Goal: Task Accomplishment & Management: Complete application form

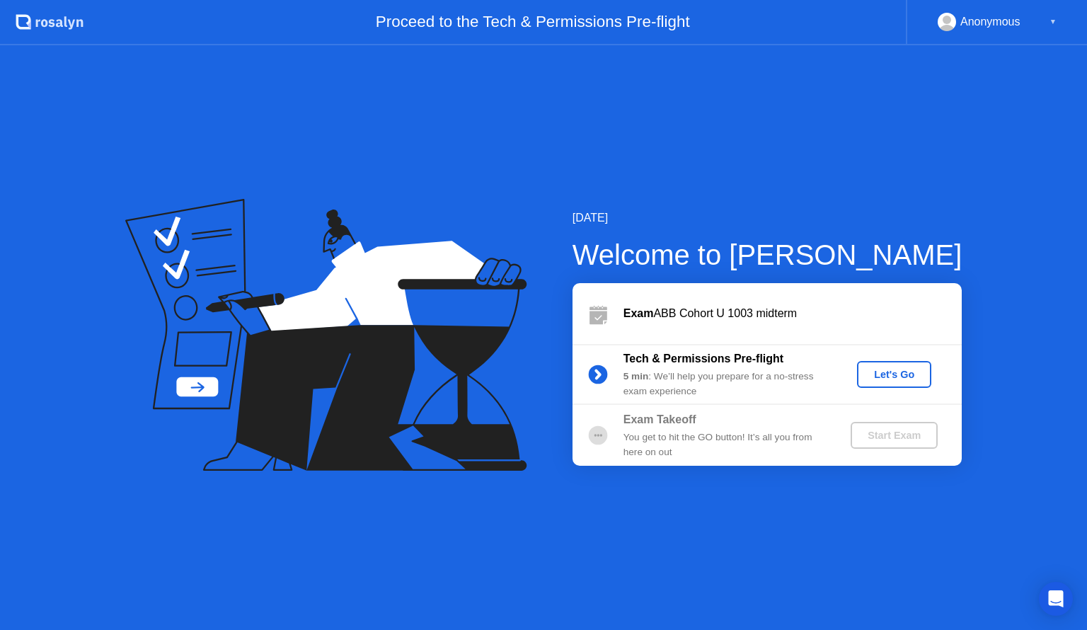
click at [873, 374] on div "Let's Go" at bounding box center [894, 374] width 63 height 11
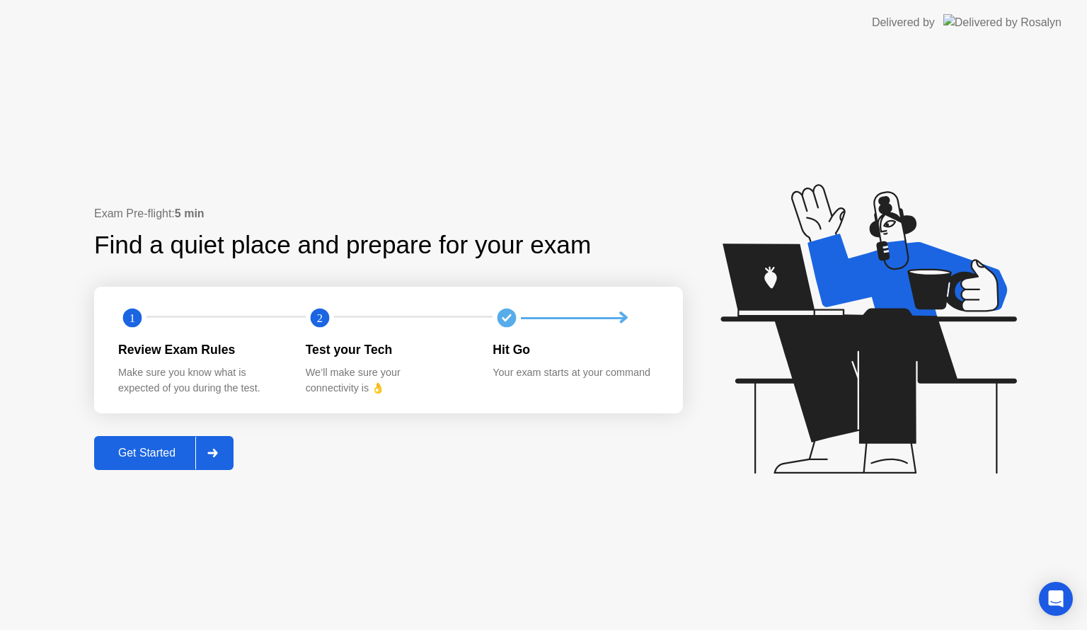
click at [127, 456] on div "Get Started" at bounding box center [146, 453] width 97 height 13
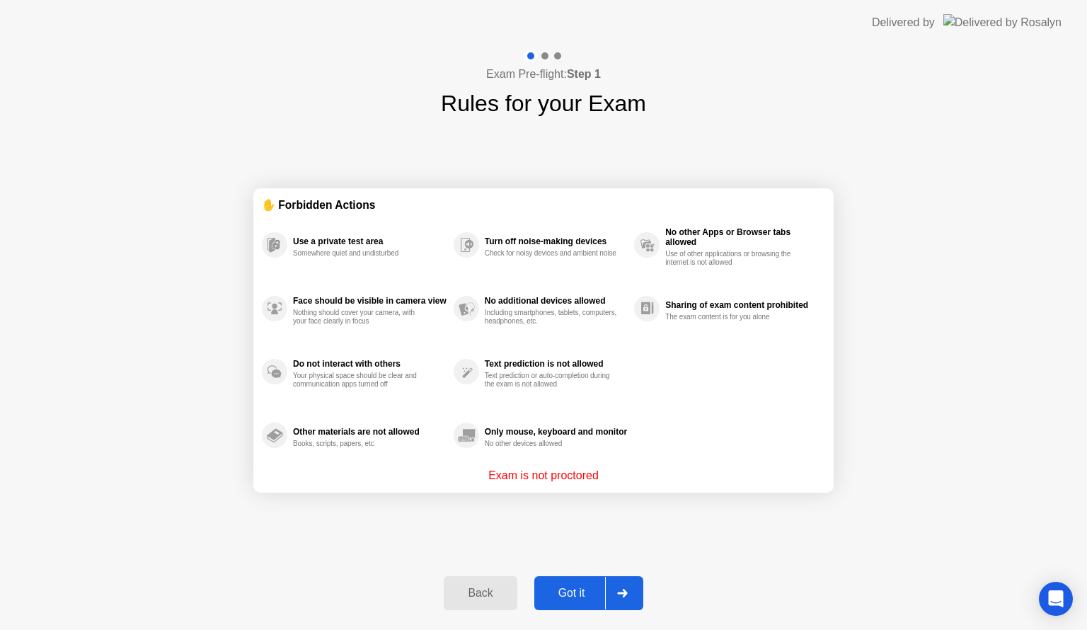
click at [575, 599] on div "Got it" at bounding box center [572, 593] width 67 height 13
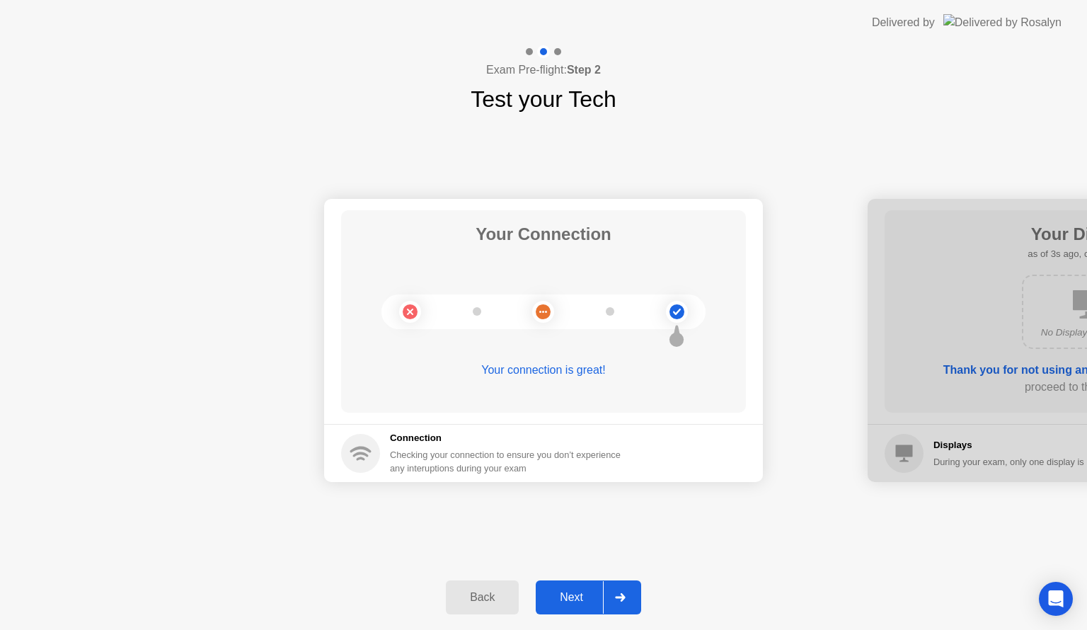
click at [568, 594] on div "Next" at bounding box center [571, 597] width 63 height 13
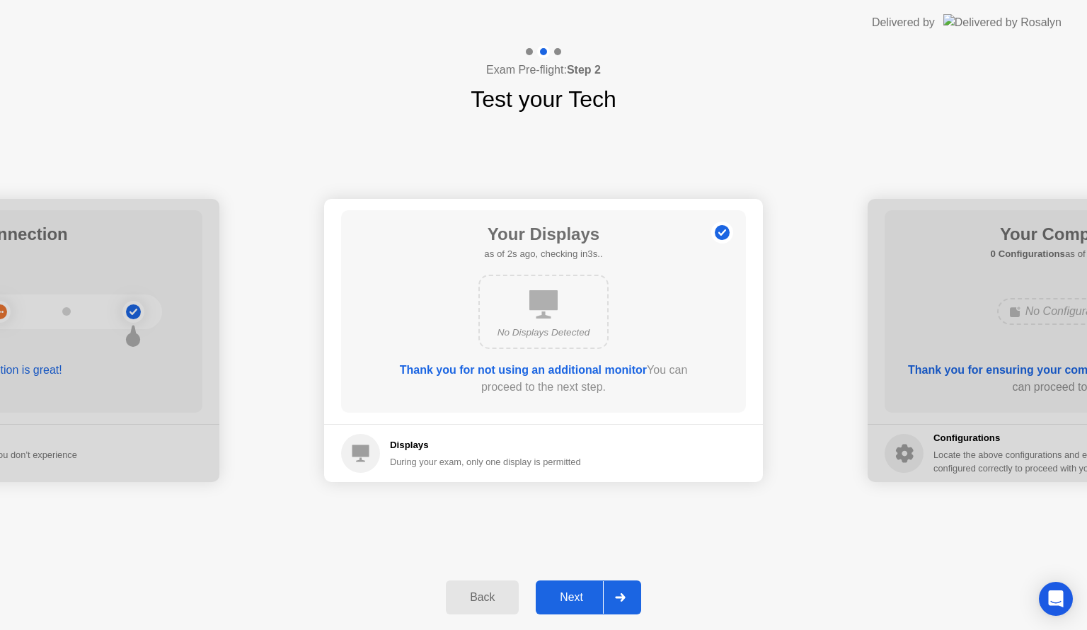
click at [568, 594] on div "Next" at bounding box center [571, 597] width 63 height 13
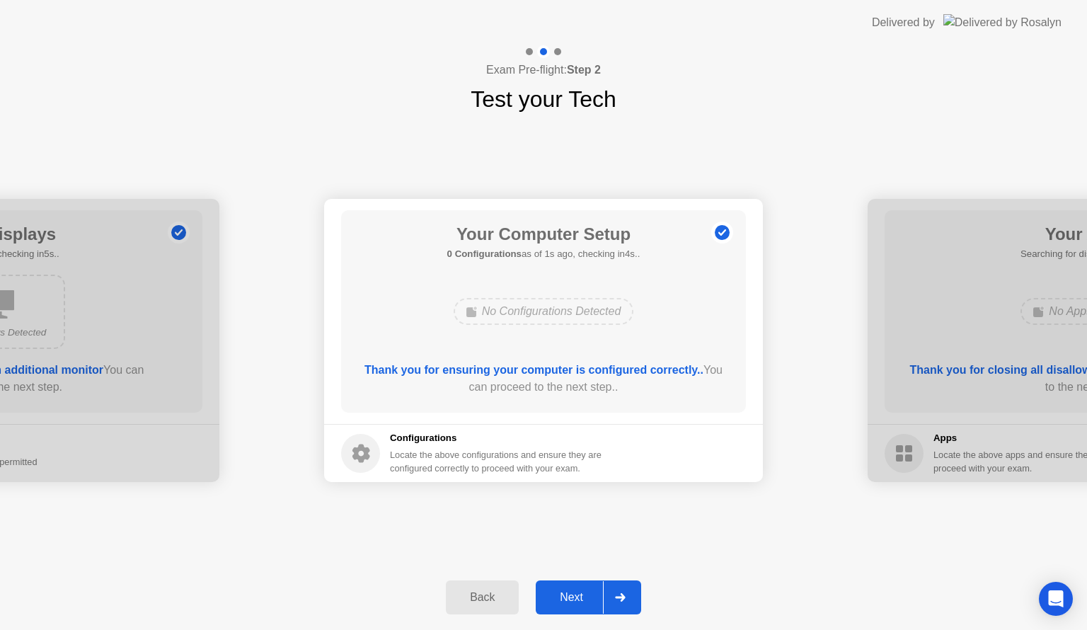
click at [568, 594] on div "Next" at bounding box center [571, 597] width 63 height 13
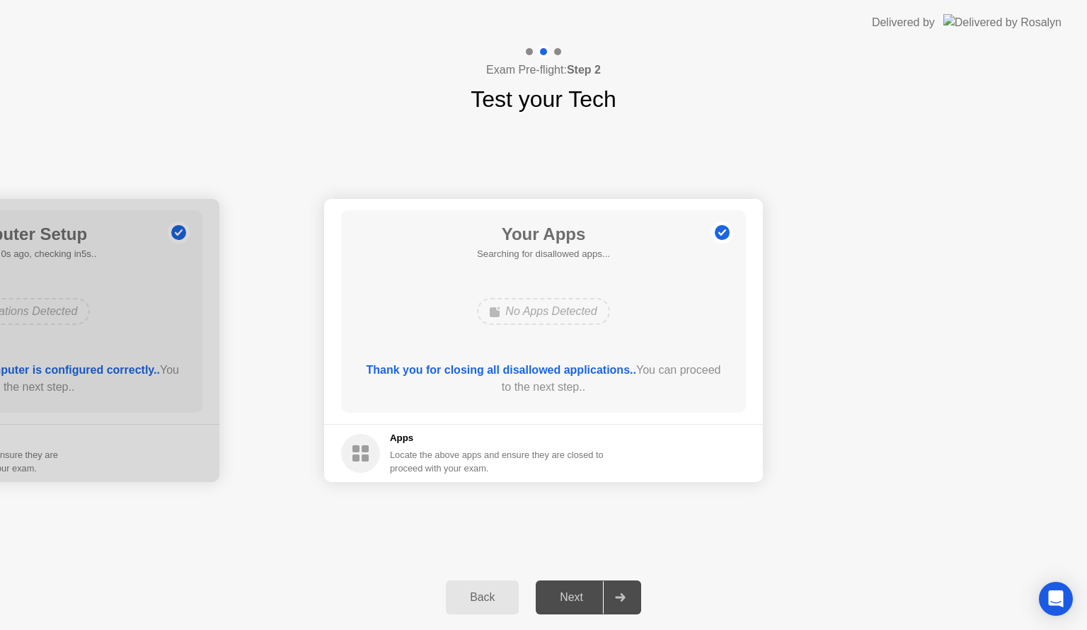
click at [568, 594] on div "Next" at bounding box center [571, 597] width 63 height 13
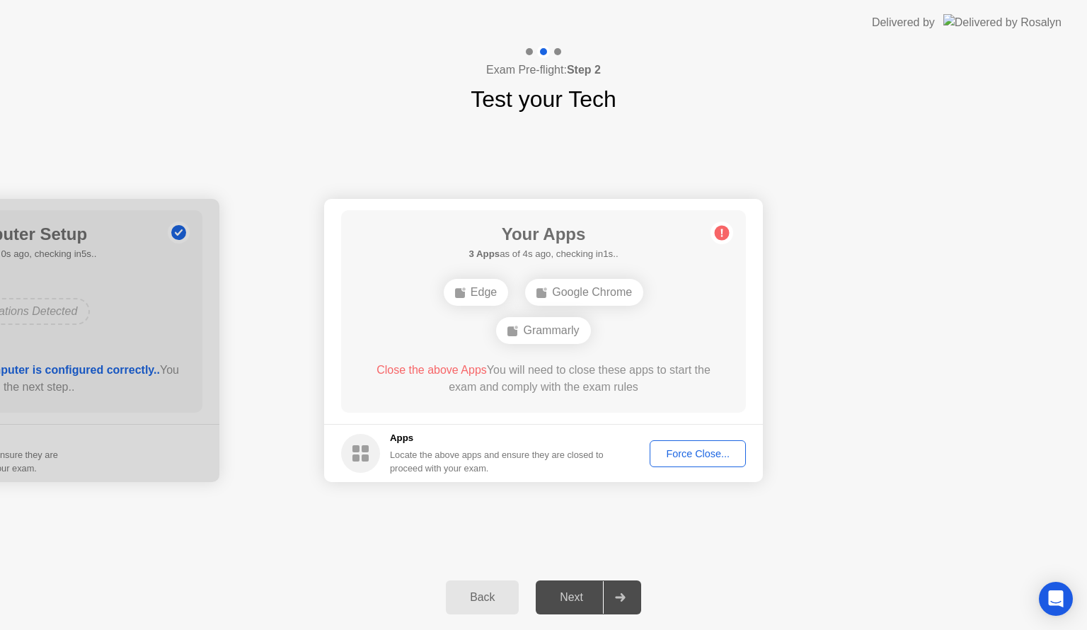
click at [665, 453] on div "Force Close..." at bounding box center [698, 453] width 86 height 11
click at [695, 455] on div "Force Close..." at bounding box center [698, 453] width 86 height 11
click at [712, 464] on button "Force Close..." at bounding box center [698, 453] width 96 height 27
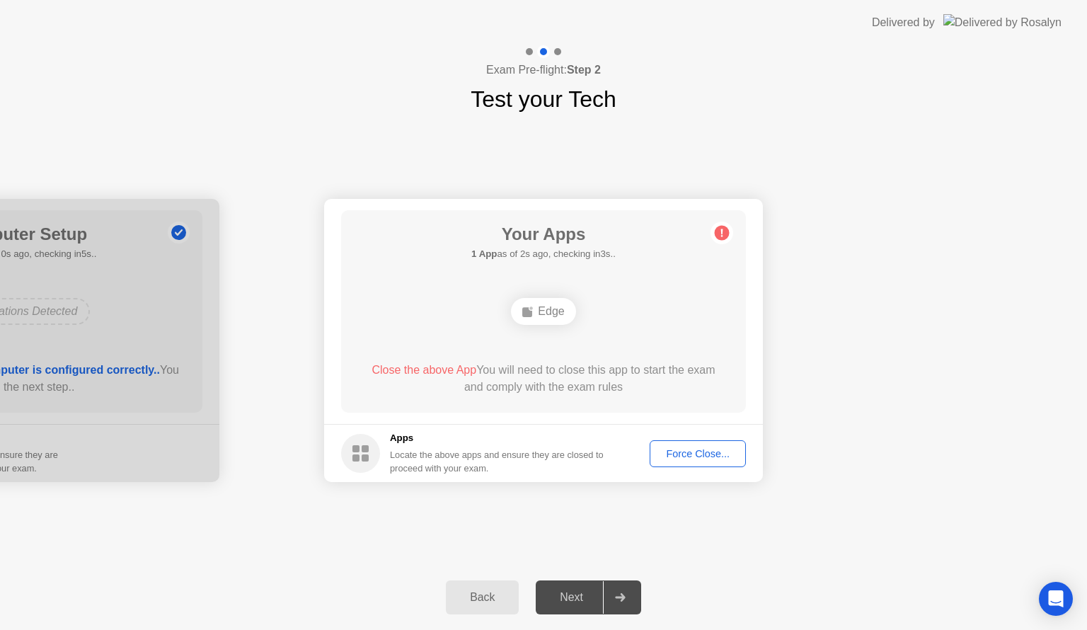
click at [699, 457] on div "Force Close..." at bounding box center [698, 453] width 86 height 11
click at [708, 464] on button "Force Close..." at bounding box center [698, 453] width 96 height 27
click at [703, 454] on div "Force Close..." at bounding box center [698, 453] width 86 height 11
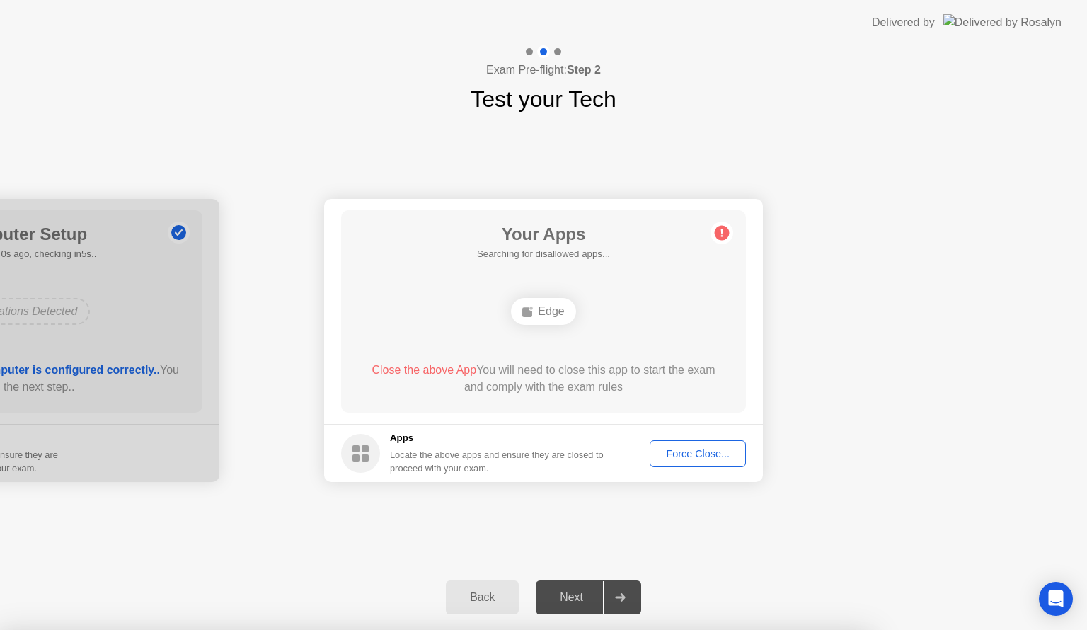
click at [691, 458] on div "Force Close..." at bounding box center [698, 453] width 86 height 11
click at [678, 451] on div "Force Close..." at bounding box center [698, 453] width 86 height 11
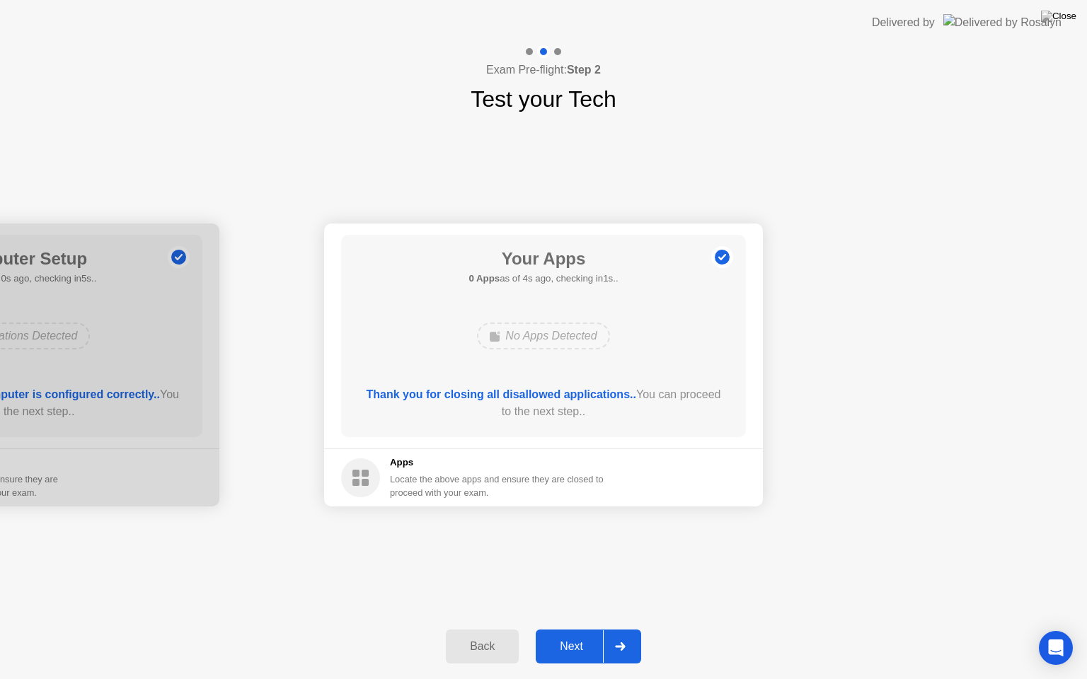
click at [543, 629] on div "Next" at bounding box center [571, 646] width 63 height 13
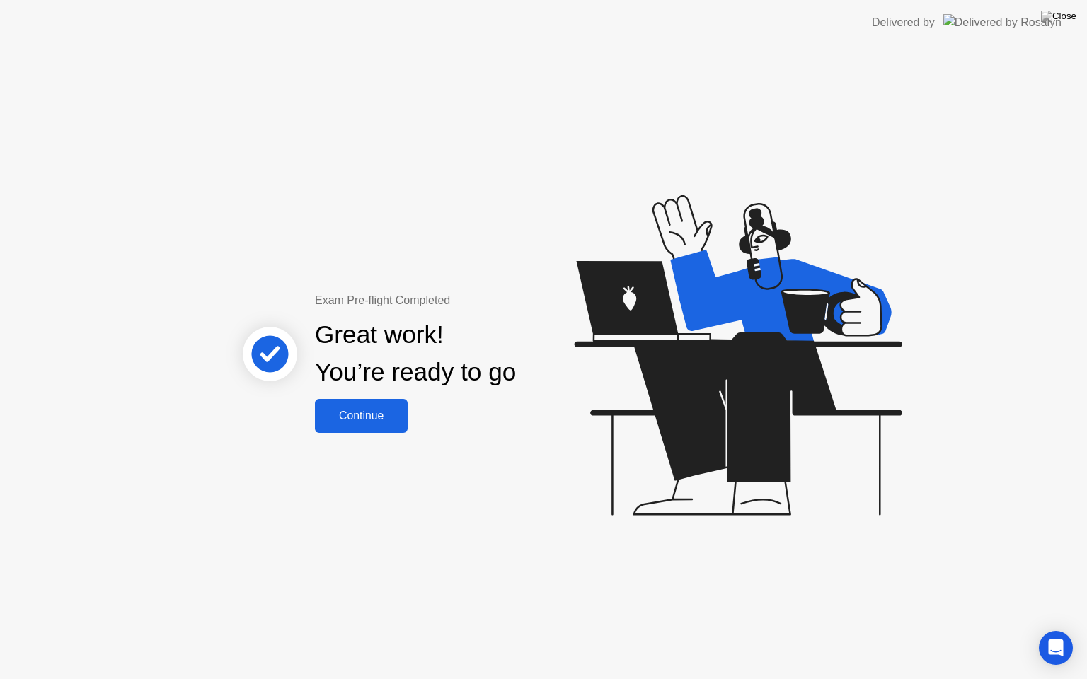
click at [365, 417] on div "Continue" at bounding box center [361, 416] width 84 height 13
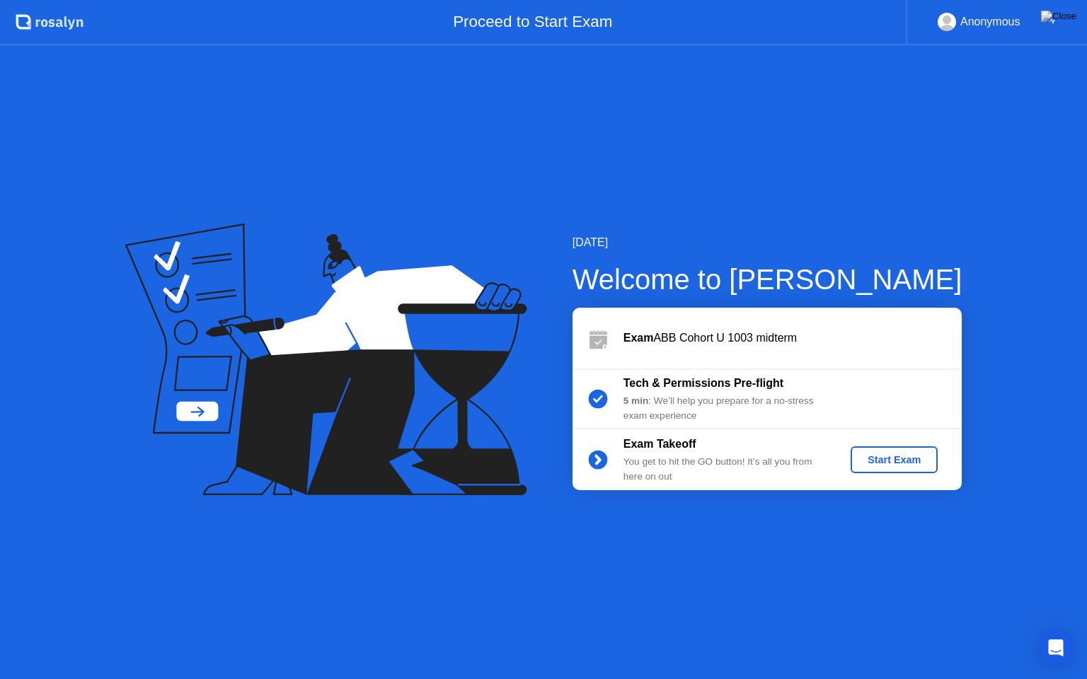
click at [907, 459] on div "Start Exam" at bounding box center [894, 459] width 76 height 11
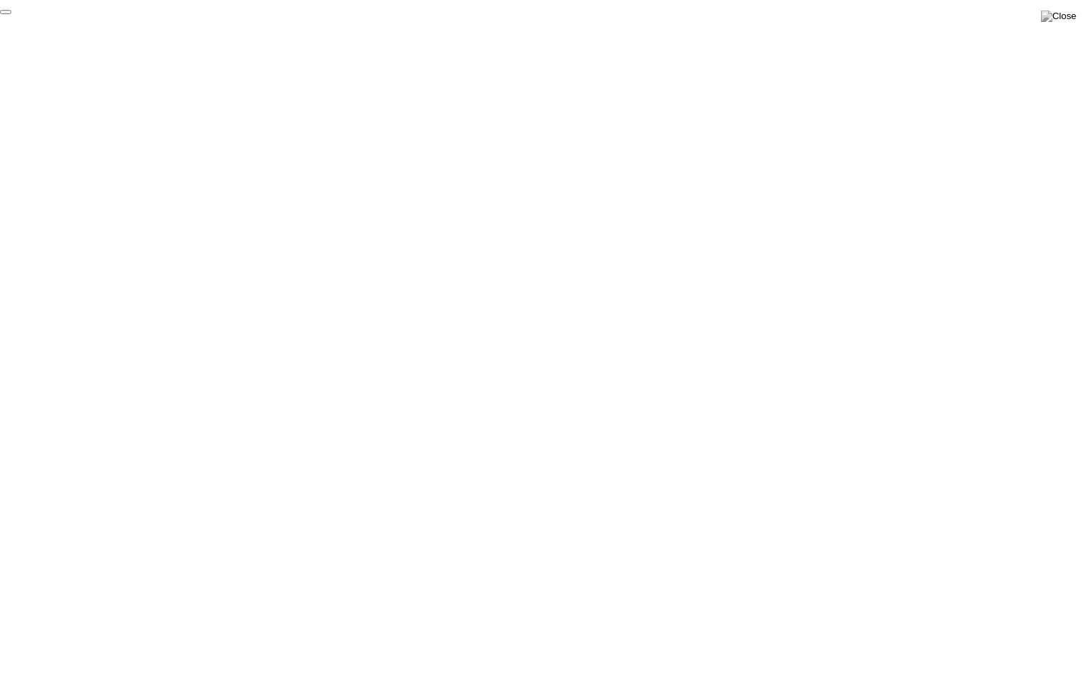
click div "End Proctoring Session"
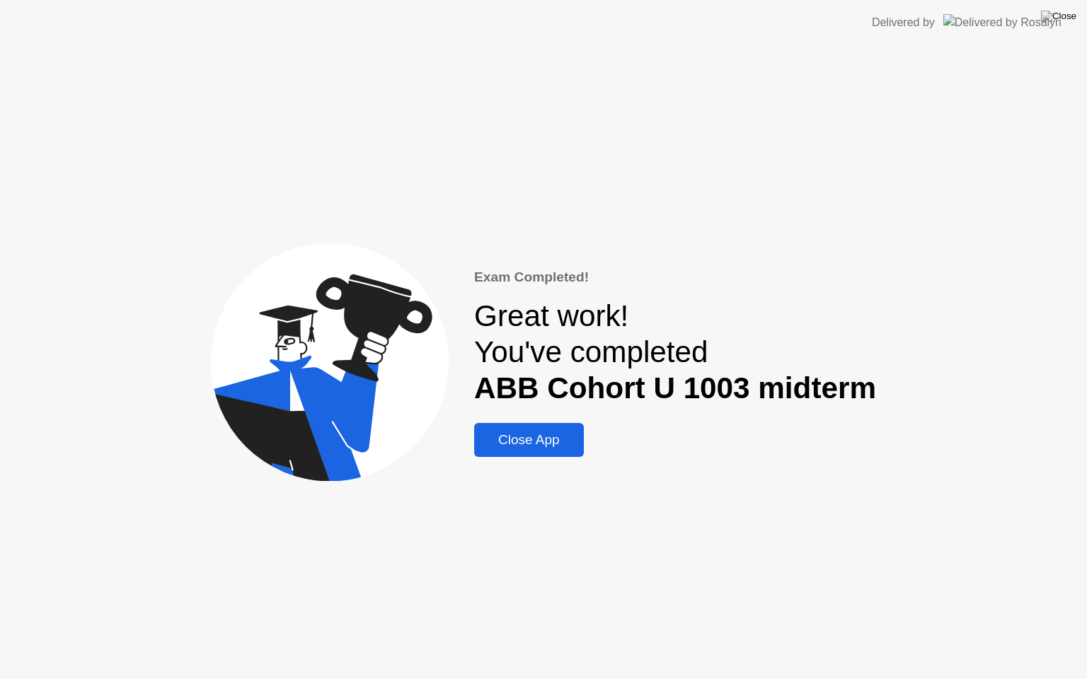
click at [564, 444] on div "Close App" at bounding box center [528, 440] width 101 height 16
